Goal: Information Seeking & Learning: Learn about a topic

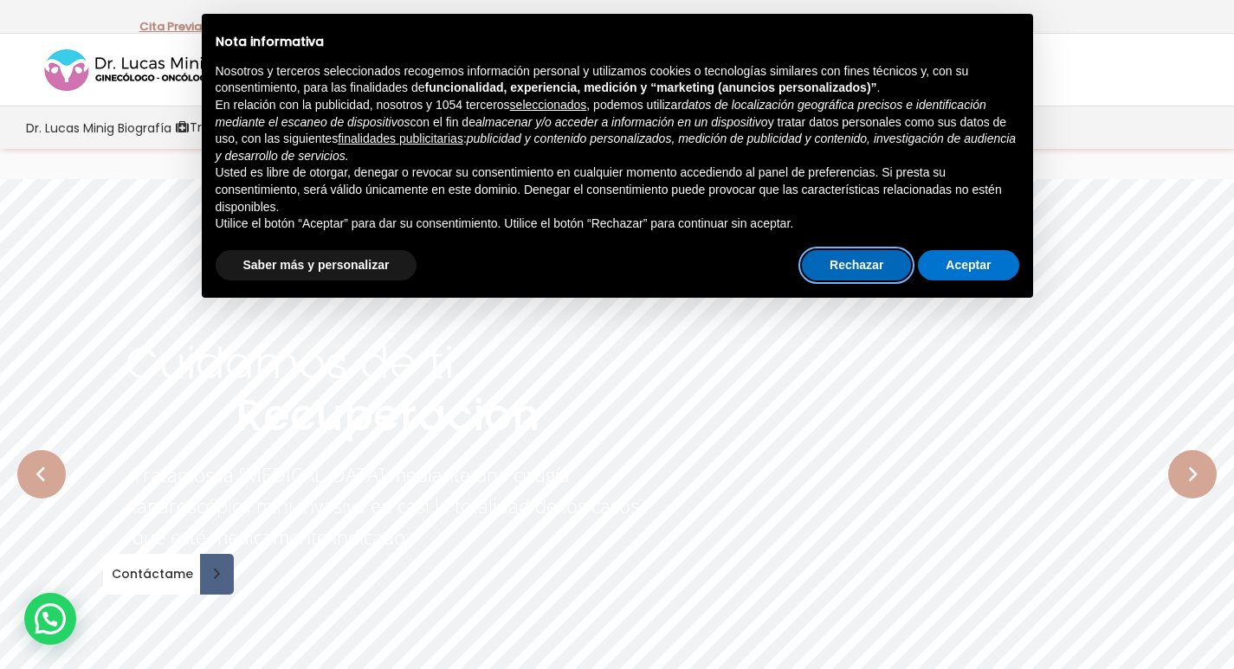
click at [849, 270] on button "Rechazar" at bounding box center [856, 265] width 109 height 31
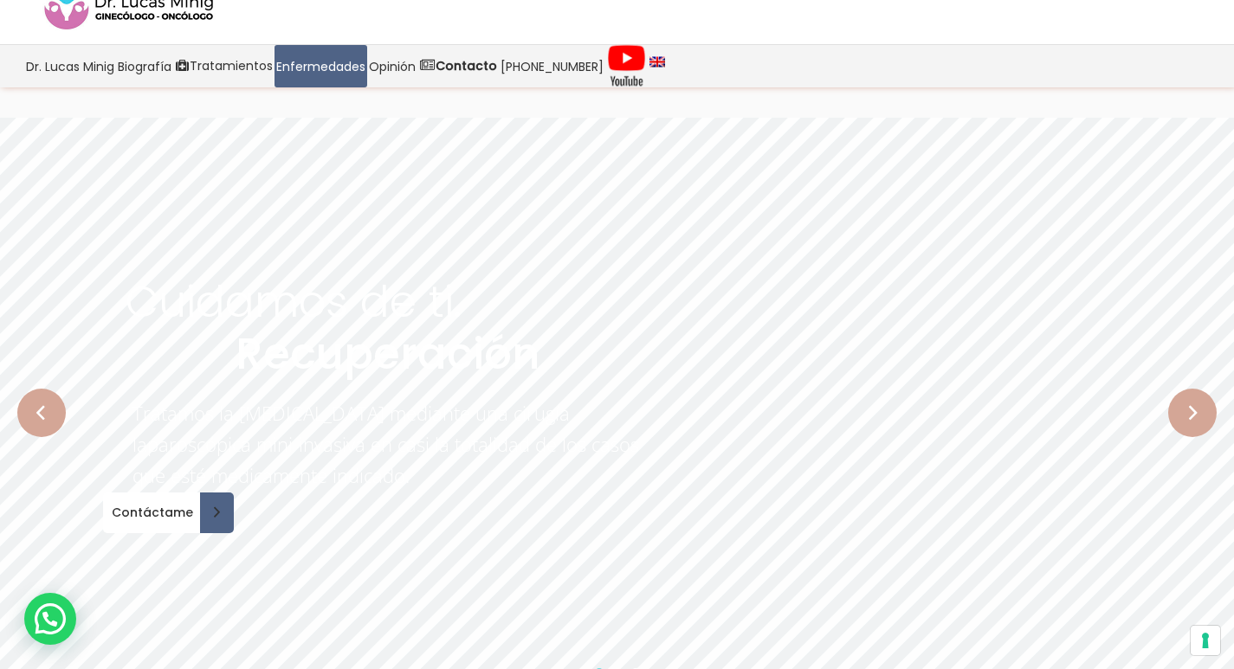
scroll to position [173, 0]
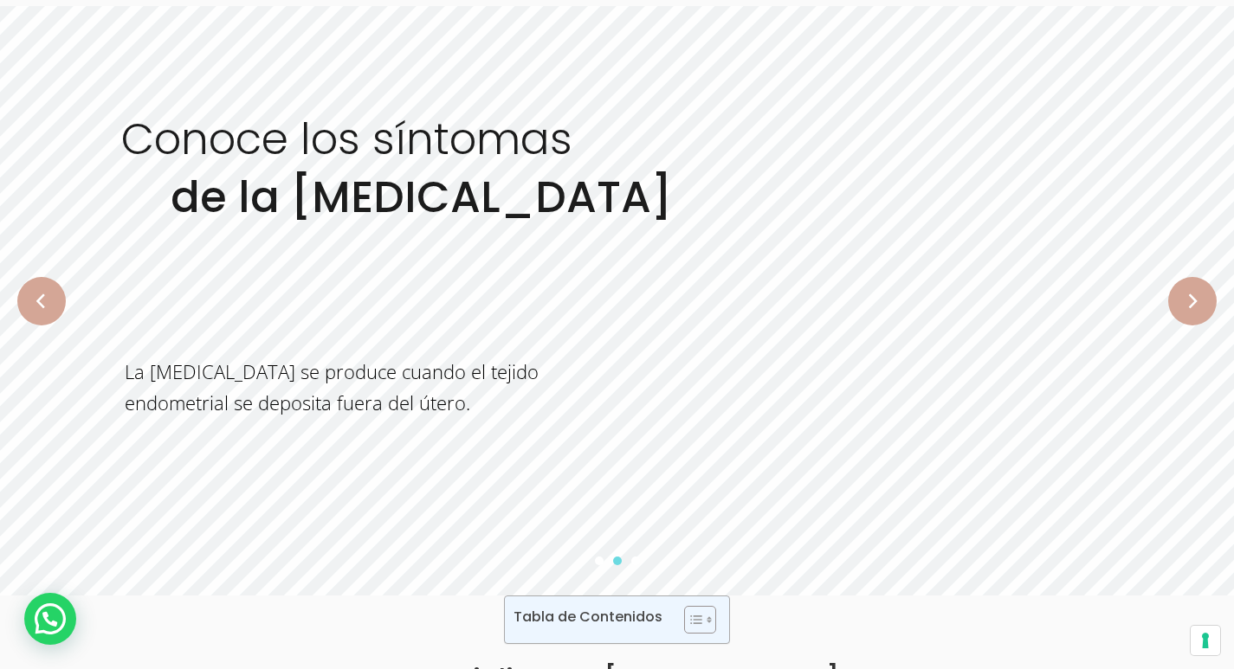
click at [533, 491] on rs-slide "Conoce los síntomas de la [MEDICAL_DATA] La [MEDICAL_DATA] se produce cuando el…" at bounding box center [617, 301] width 1234 height 590
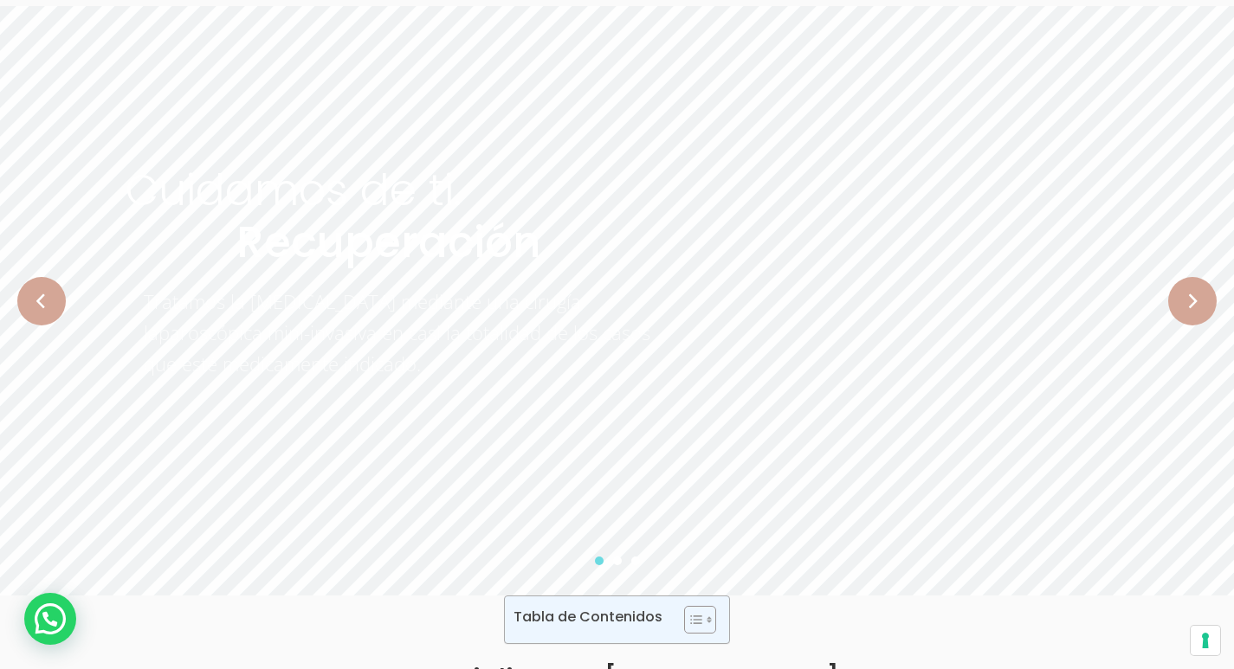
click at [482, 348] on rs-layer "Tratamos la [MEDICAL_DATA] mediante una cirugía laparoscópica mini-invasiva en …" at bounding box center [399, 318] width 511 height 64
click at [633, 345] on rs-slide "[MEDICAL_DATA] Síntomas y Causas Conoce toda la información acerca de la [MEDIC…" at bounding box center [617, 301] width 1234 height 590
click at [581, 341] on rs-layer "Tratamos la [MEDICAL_DATA] mediante una cirugía laparoscópica mini-invasiva en …" at bounding box center [391, 318] width 511 height 64
click at [581, 341] on rs-layer "Tratamos la [MEDICAL_DATA] mediante una cirugía laparoscópica mini-invasiva en …" at bounding box center [387, 318] width 511 height 64
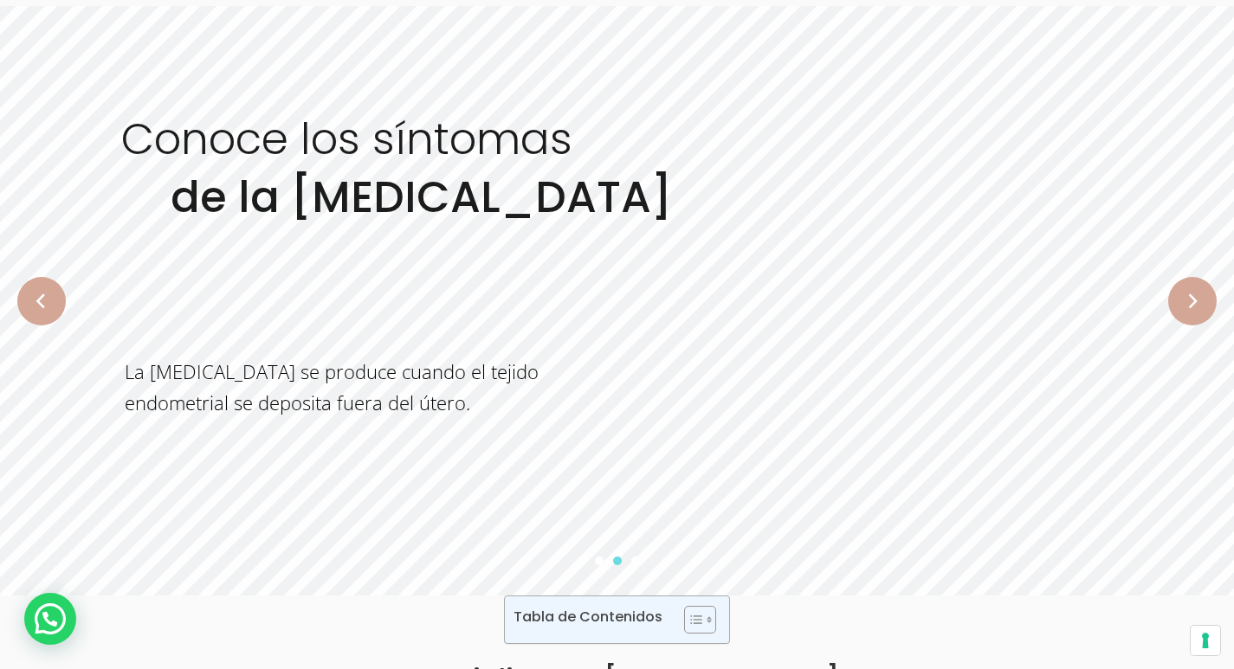
click at [527, 302] on rs-slide "Conoce los síntomas de la [MEDICAL_DATA] La [MEDICAL_DATA] se produce cuando el…" at bounding box center [617, 301] width 1234 height 590
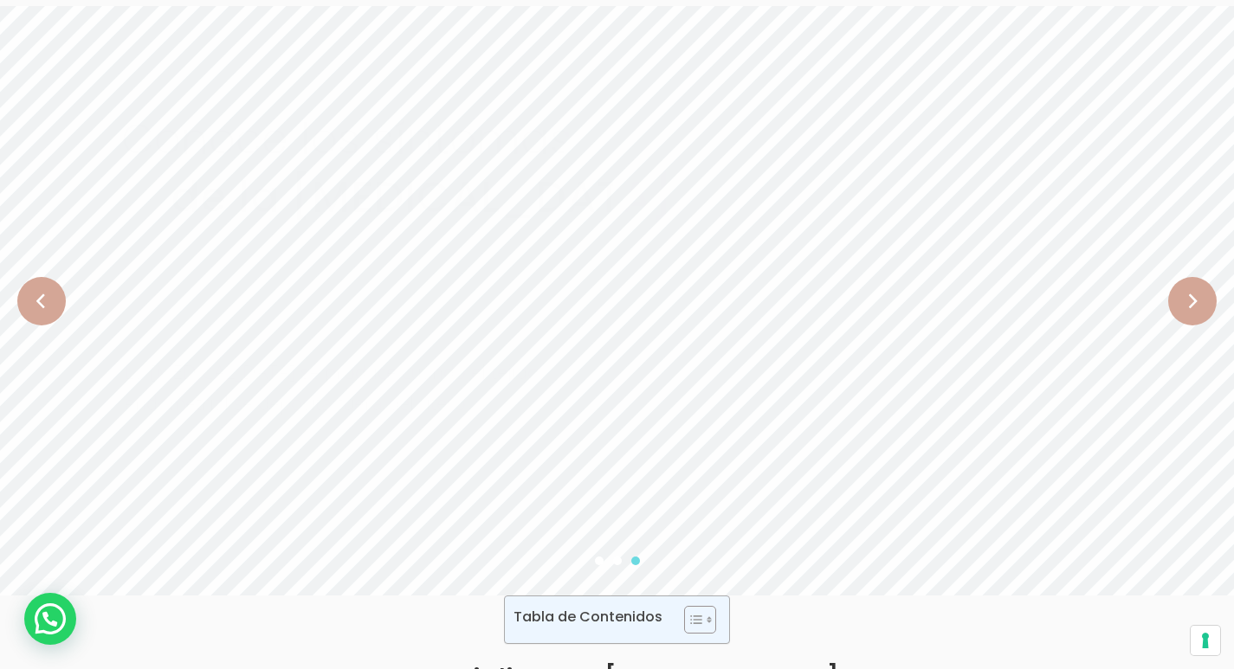
click at [695, 334] on rs-slide "[MEDICAL_DATA] Síntomas y Causas Conoce toda la información acerca de la [MEDIC…" at bounding box center [617, 301] width 1234 height 590
click at [697, 335] on rs-slide "[MEDICAL_DATA] Síntomas y Causas Conoce toda la información acerca de la [MEDIC…" at bounding box center [617, 301] width 1234 height 590
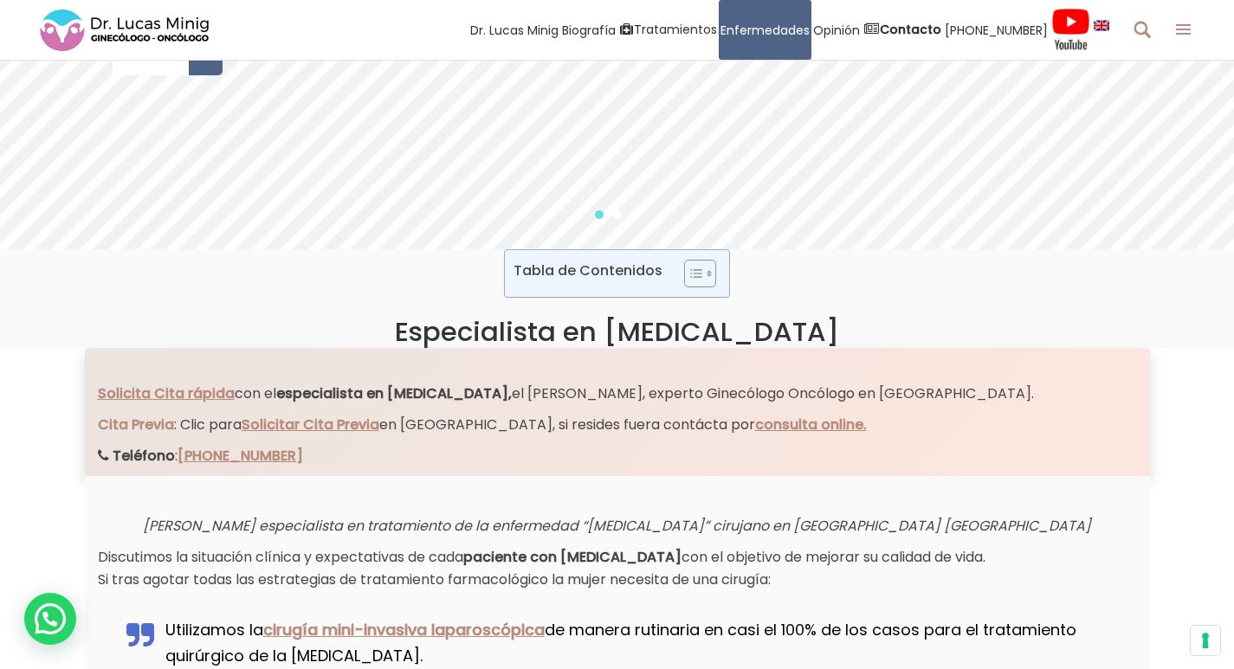
scroll to position [0, 0]
